Goal: Navigation & Orientation: Find specific page/section

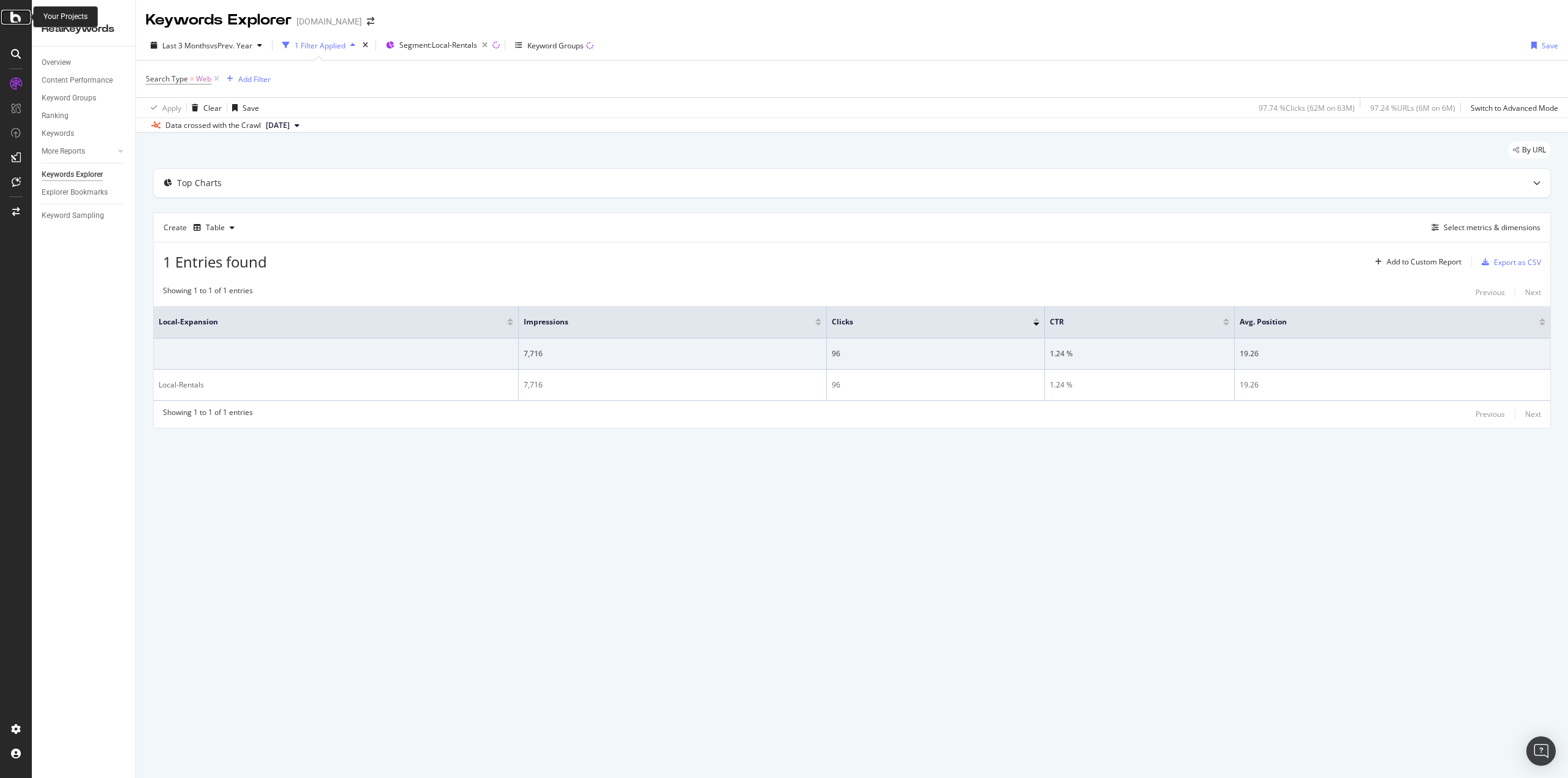
click at [18, 12] on icon at bounding box center [15, 16] width 11 height 14
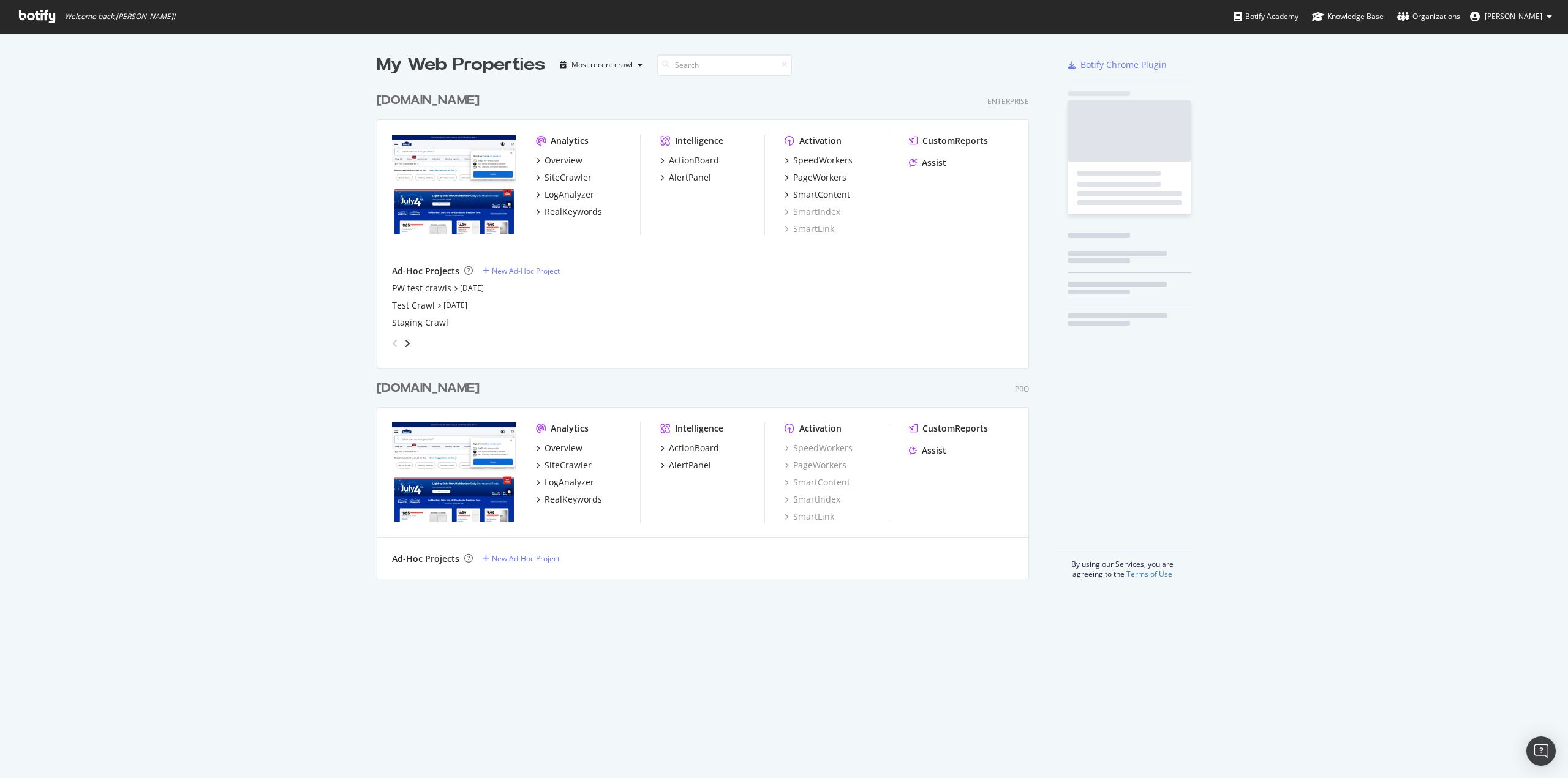
scroll to position [769, 1549]
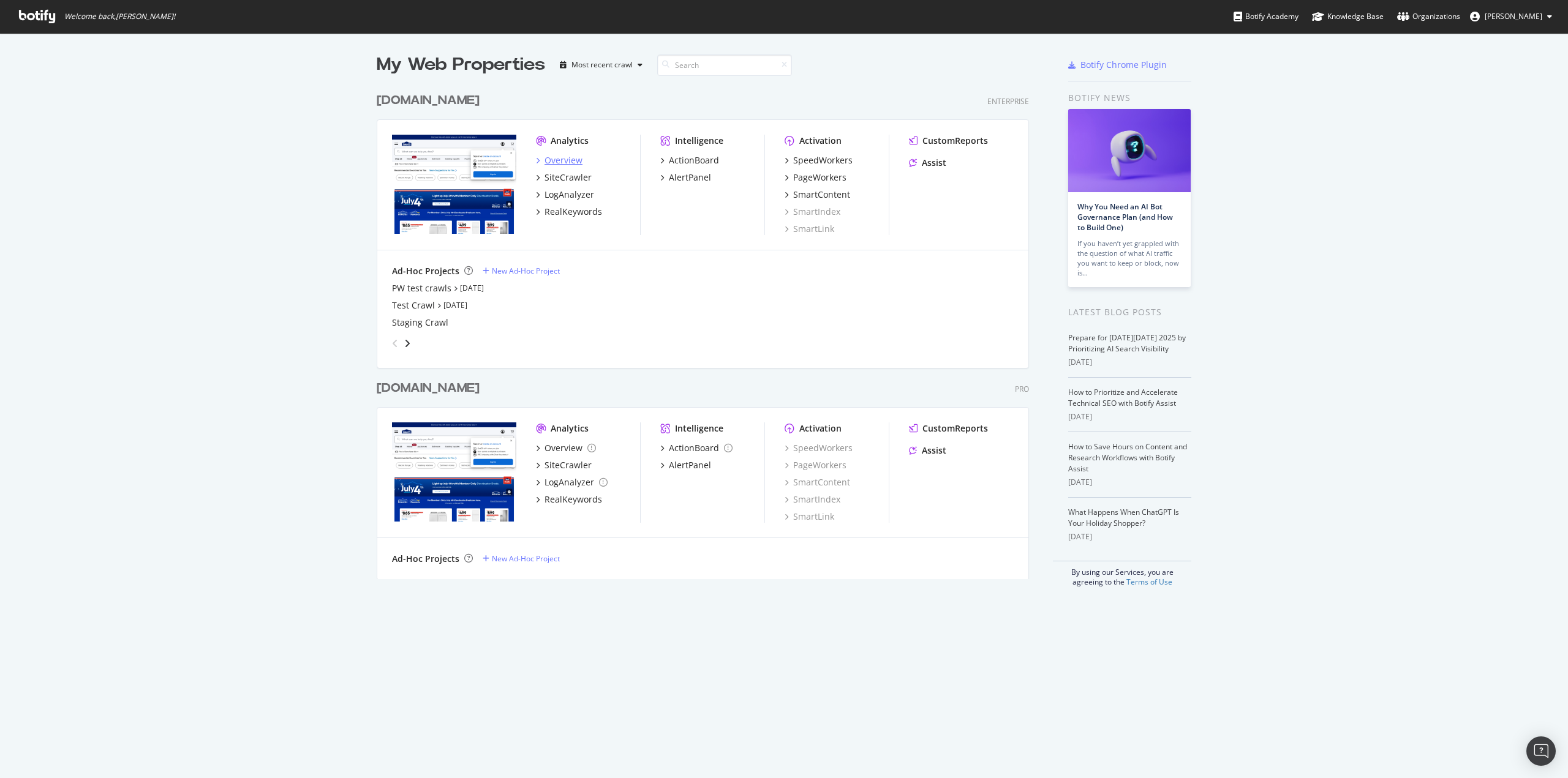
click at [545, 164] on div "Overview" at bounding box center [563, 160] width 38 height 12
